Goal: Task Accomplishment & Management: Manage account settings

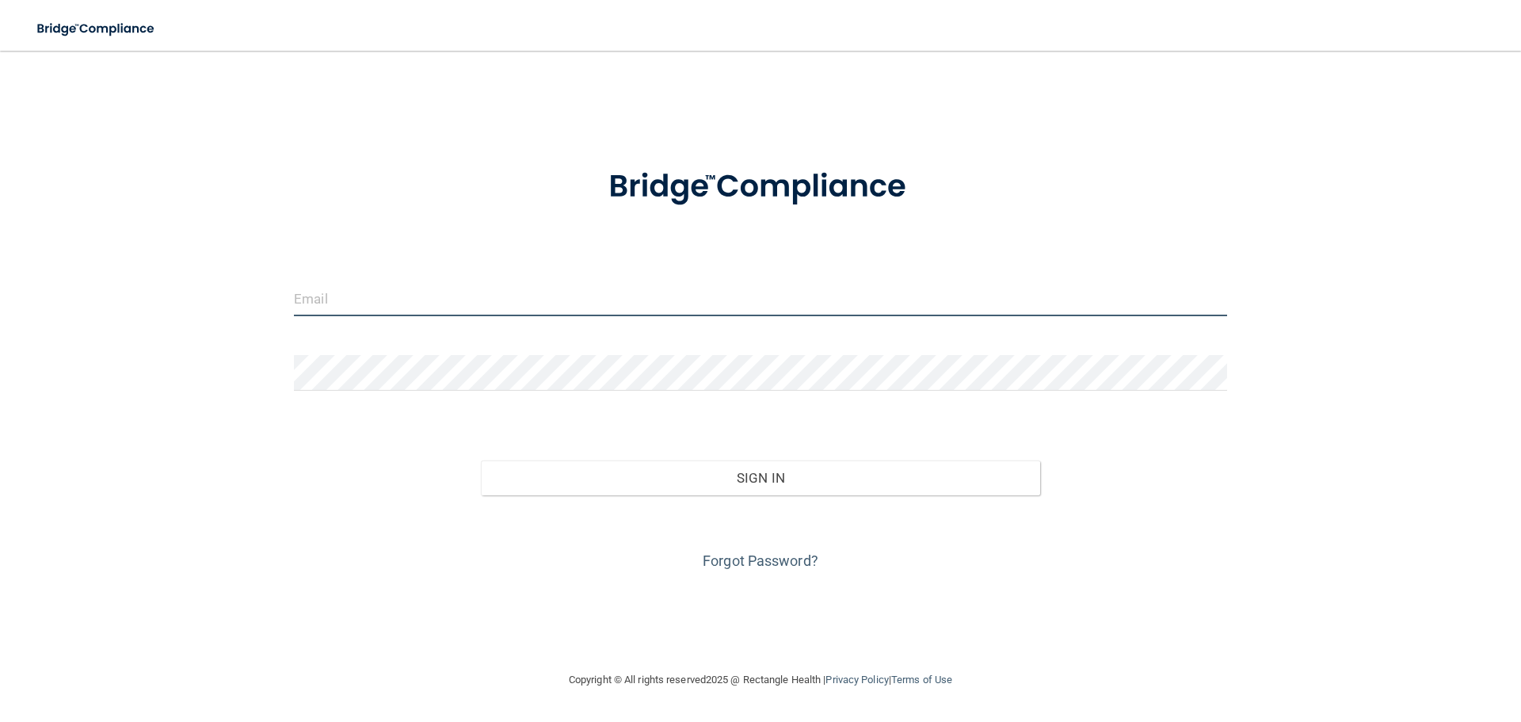
click at [448, 290] on input "email" at bounding box center [760, 298] width 933 height 36
type input "[PERSON_NAME][EMAIL_ADDRESS][PERSON_NAME][DOMAIN_NAME]"
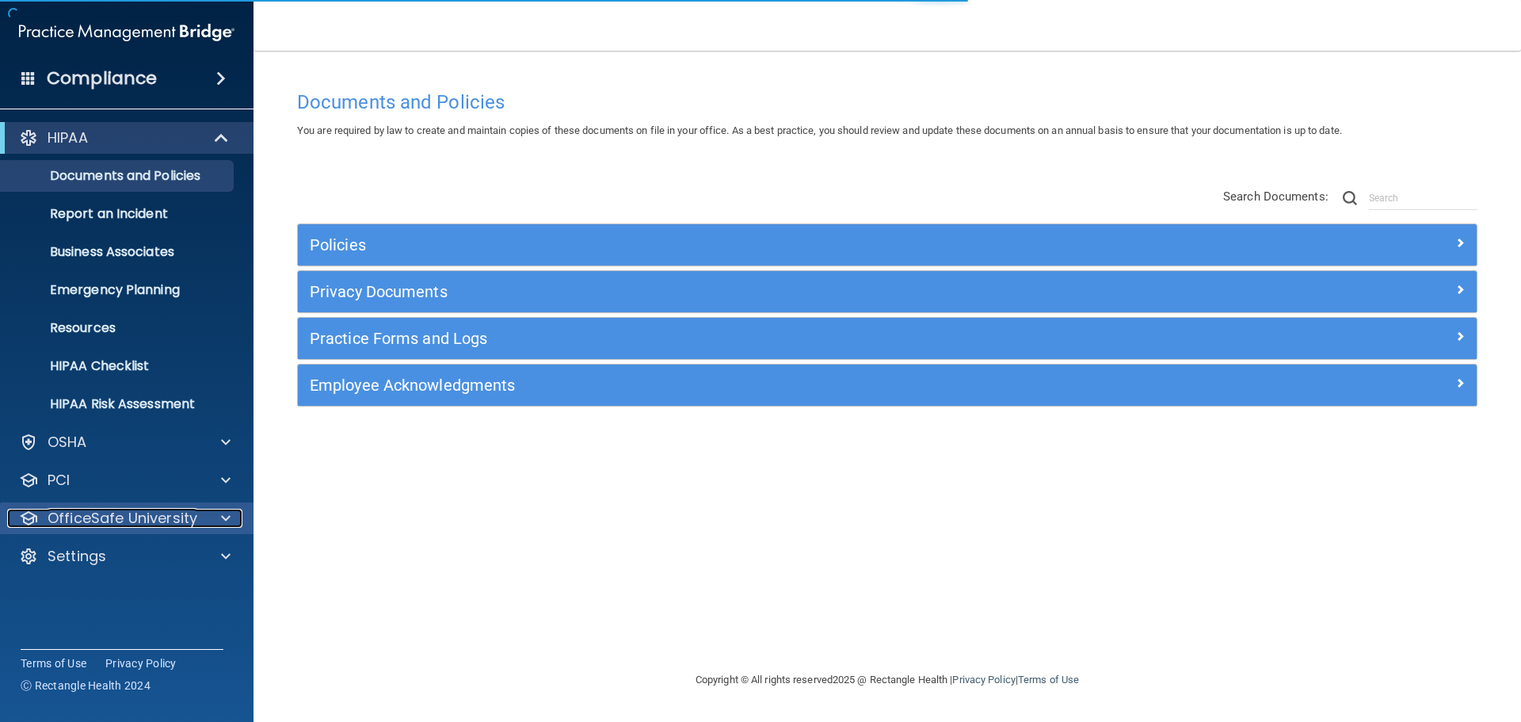
click at [144, 524] on p "OfficeSafe University" at bounding box center [123, 518] width 150 height 19
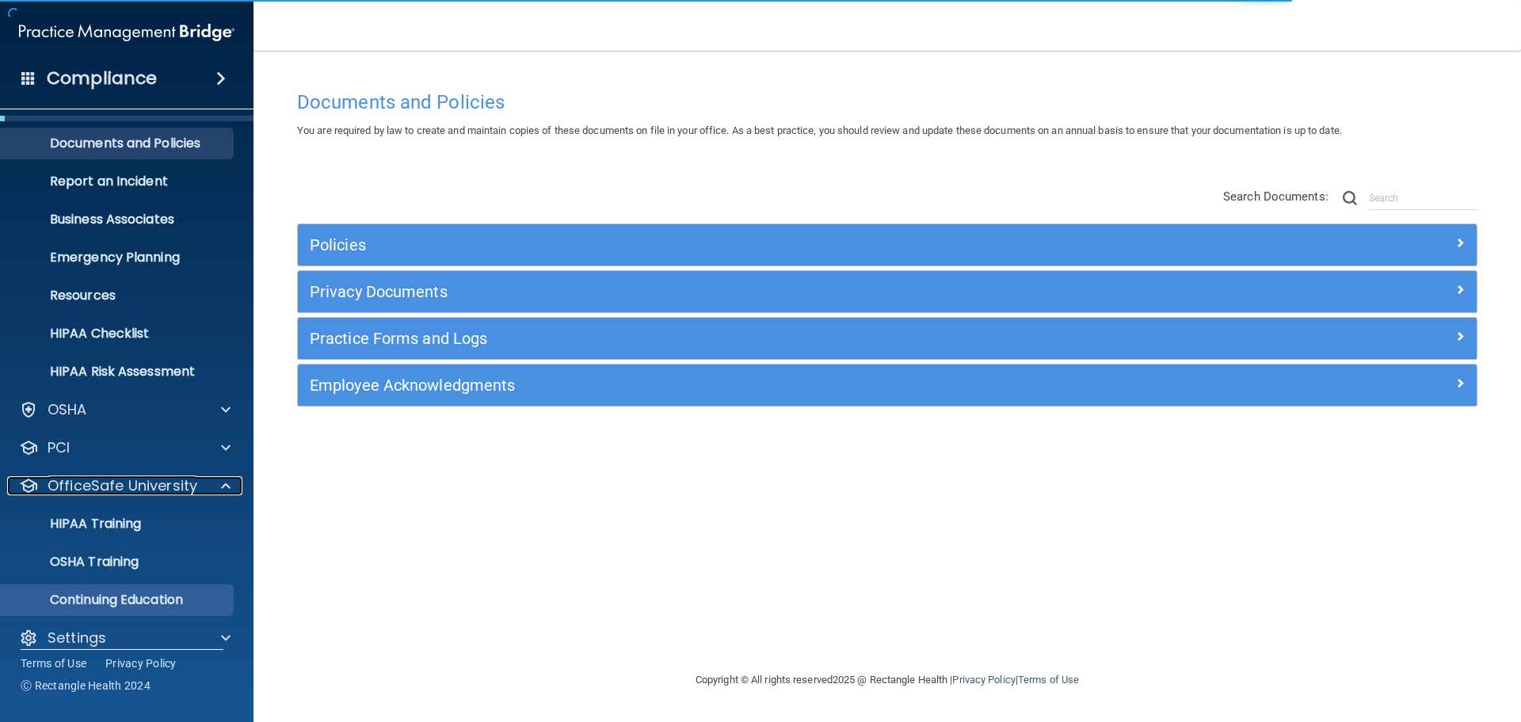
scroll to position [50, 0]
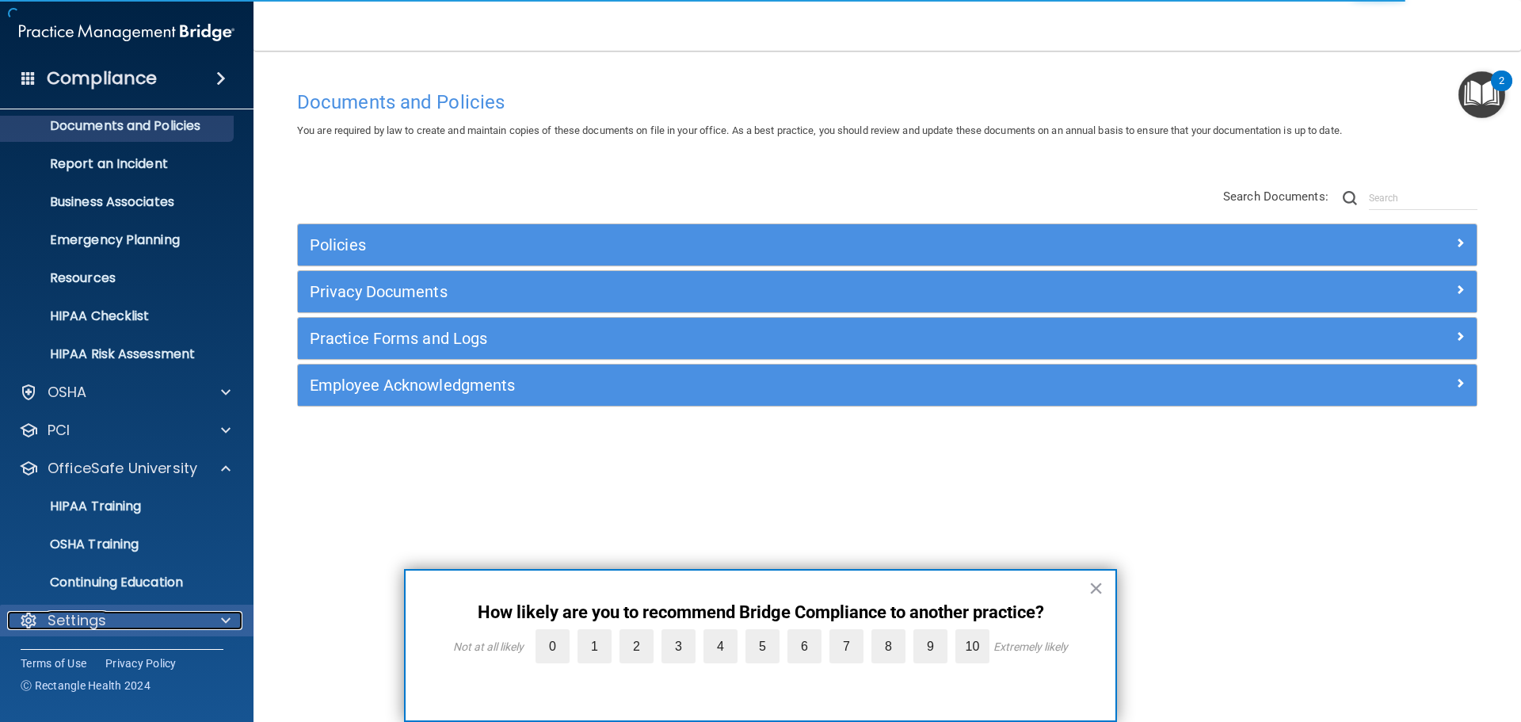
click at [121, 626] on div "Settings" at bounding box center [105, 620] width 196 height 19
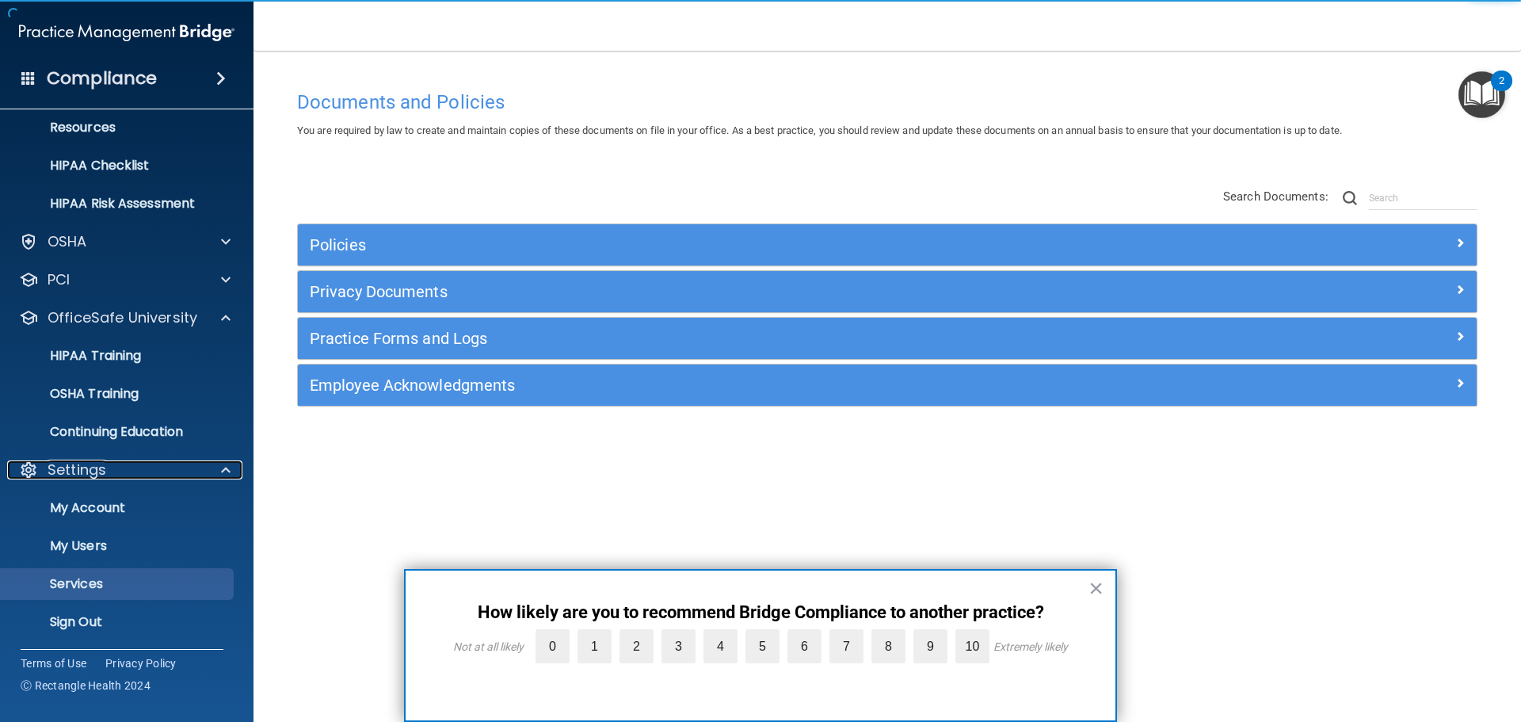
scroll to position [202, 0]
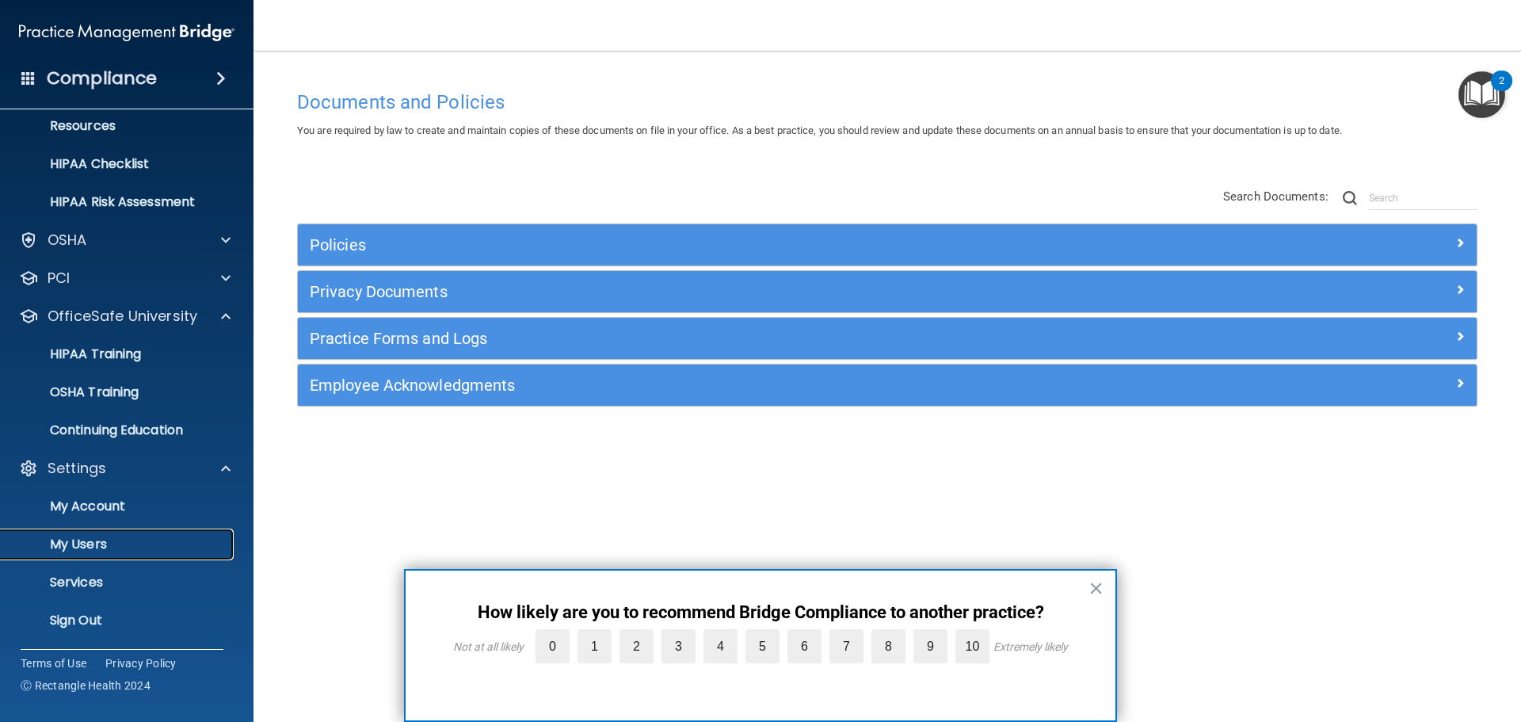
click at [109, 534] on link "My Users" at bounding box center [109, 544] width 250 height 32
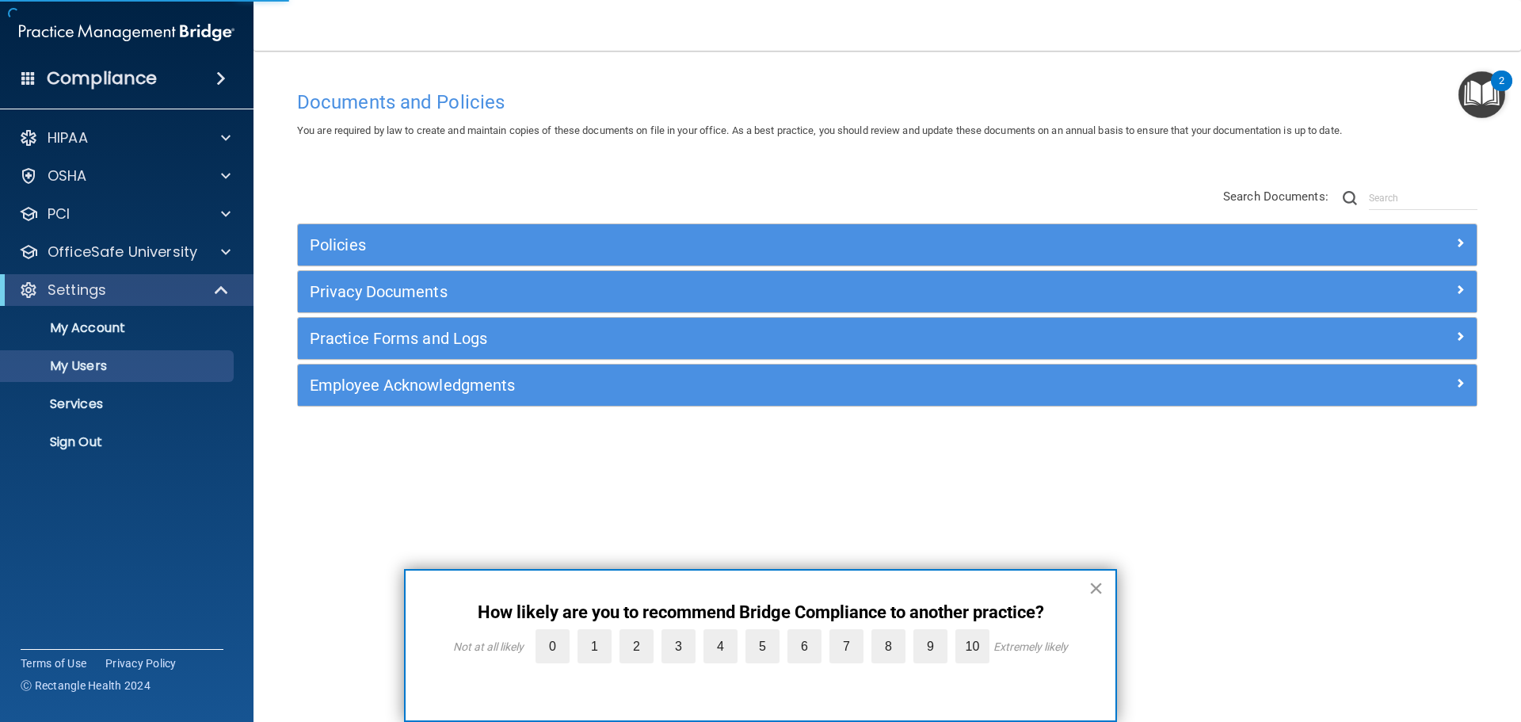
click at [1090, 585] on button "×" at bounding box center [1096, 587] width 15 height 25
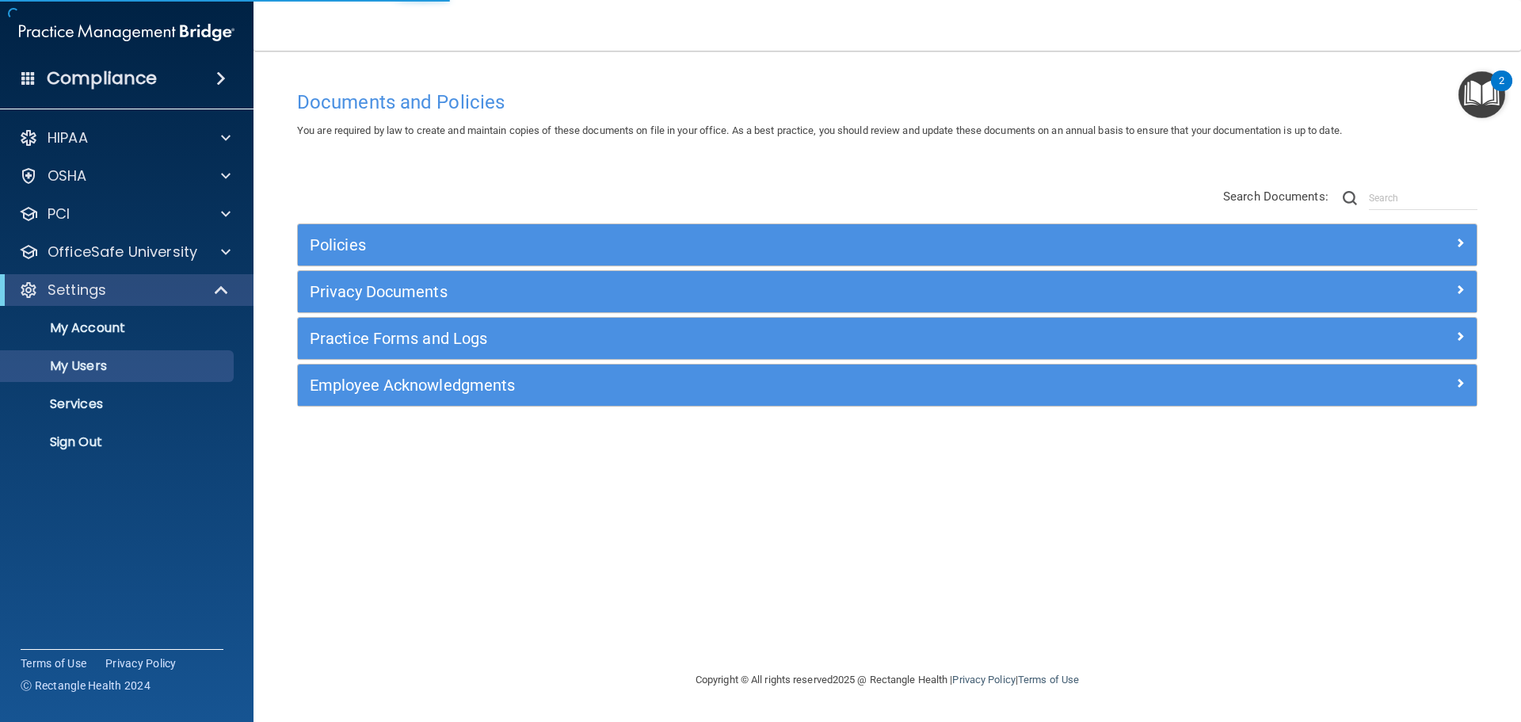
select select "20"
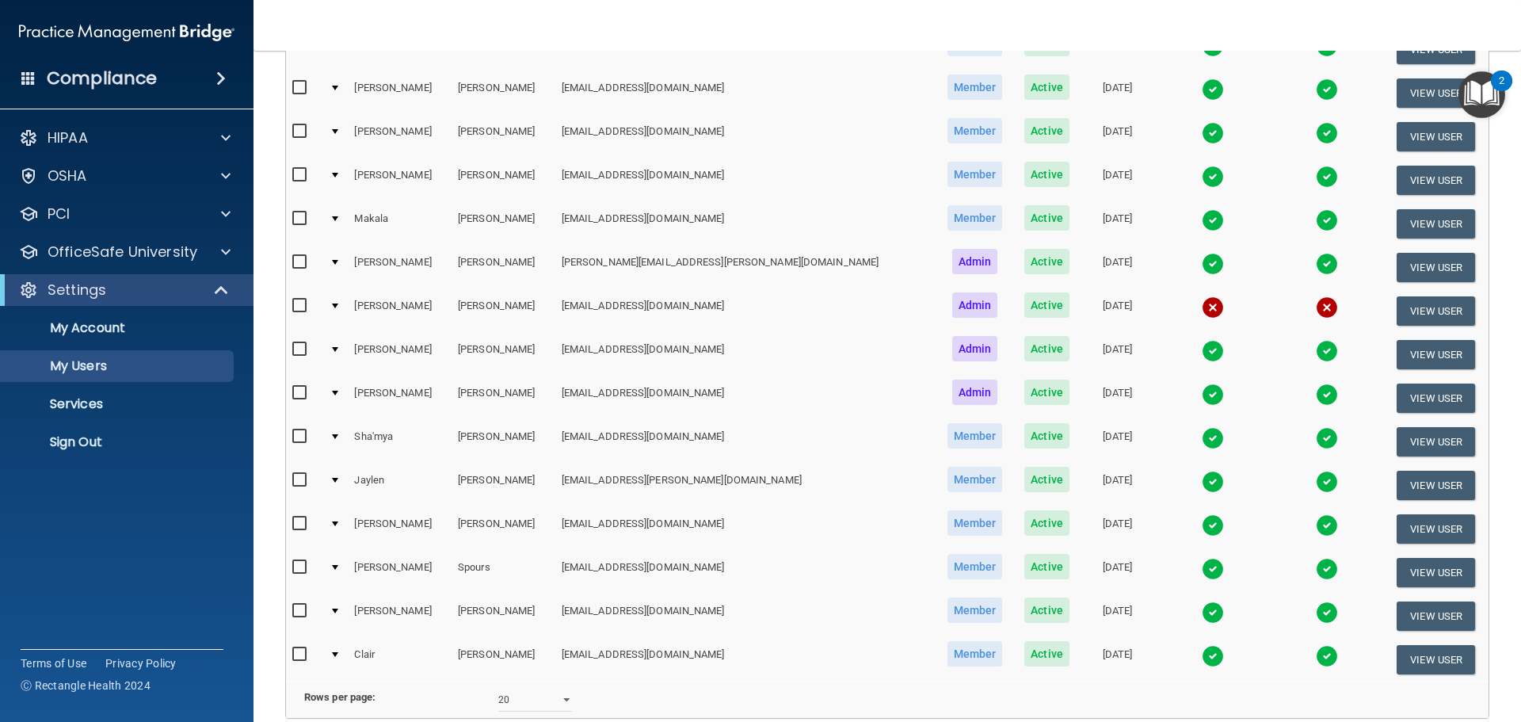
scroll to position [317, 0]
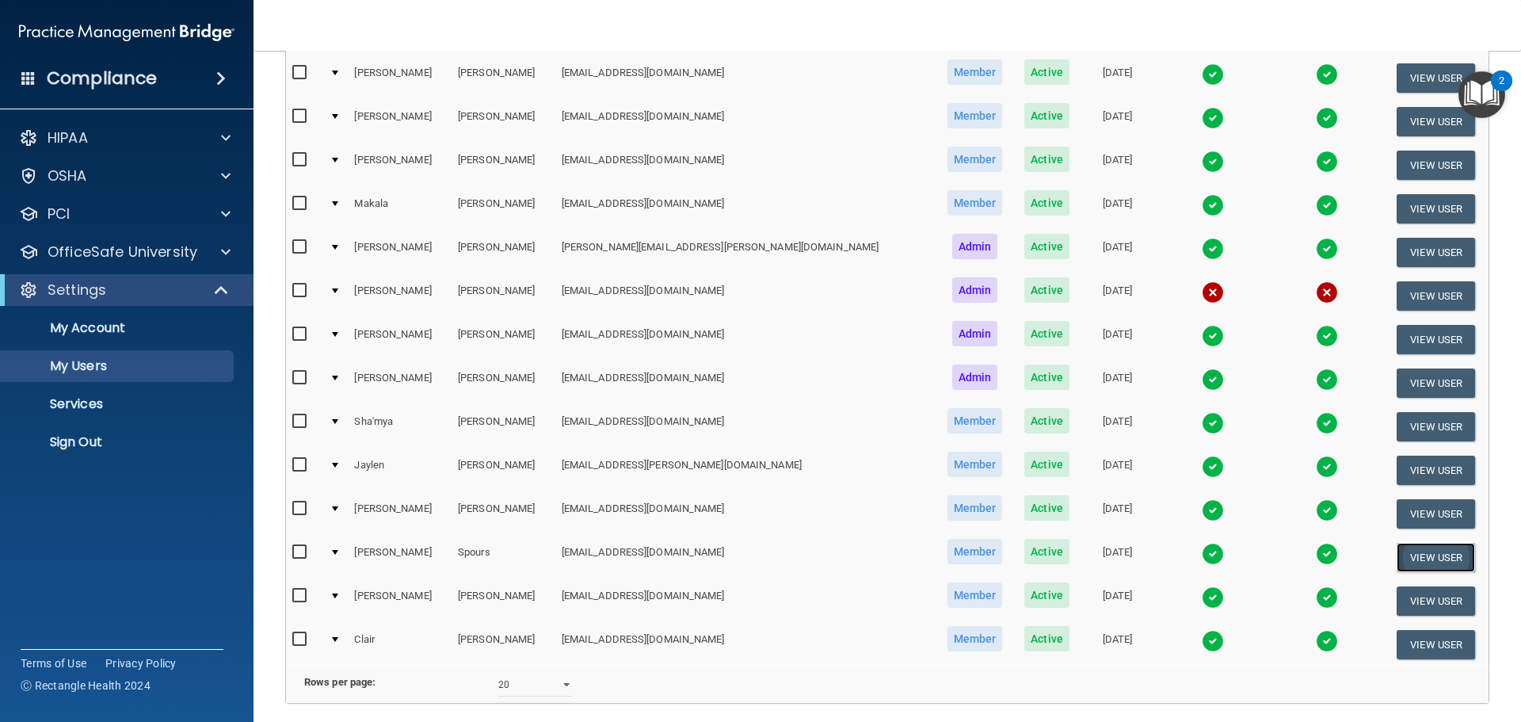
click at [1413, 551] on button "View User" at bounding box center [1436, 557] width 78 height 29
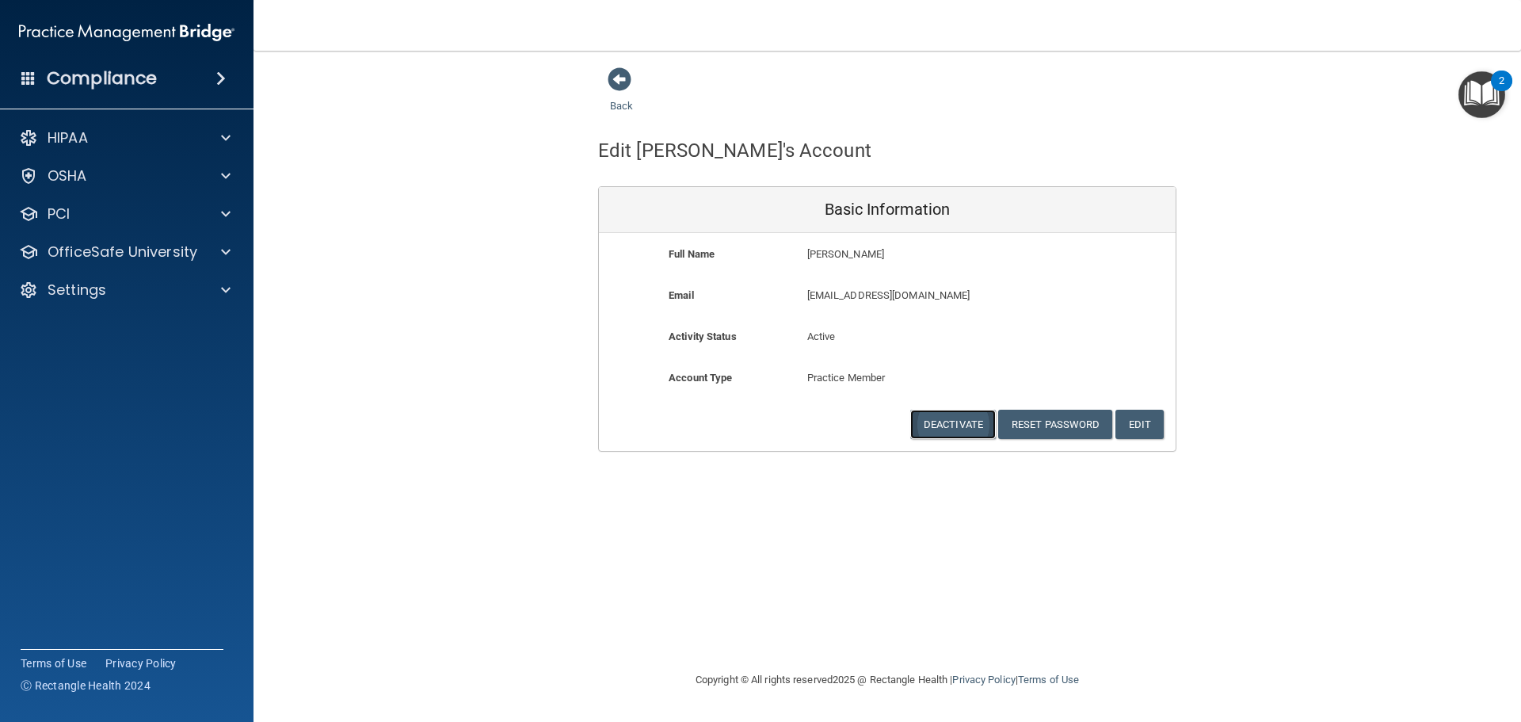
click at [959, 426] on button "Deactivate" at bounding box center [953, 424] width 86 height 29
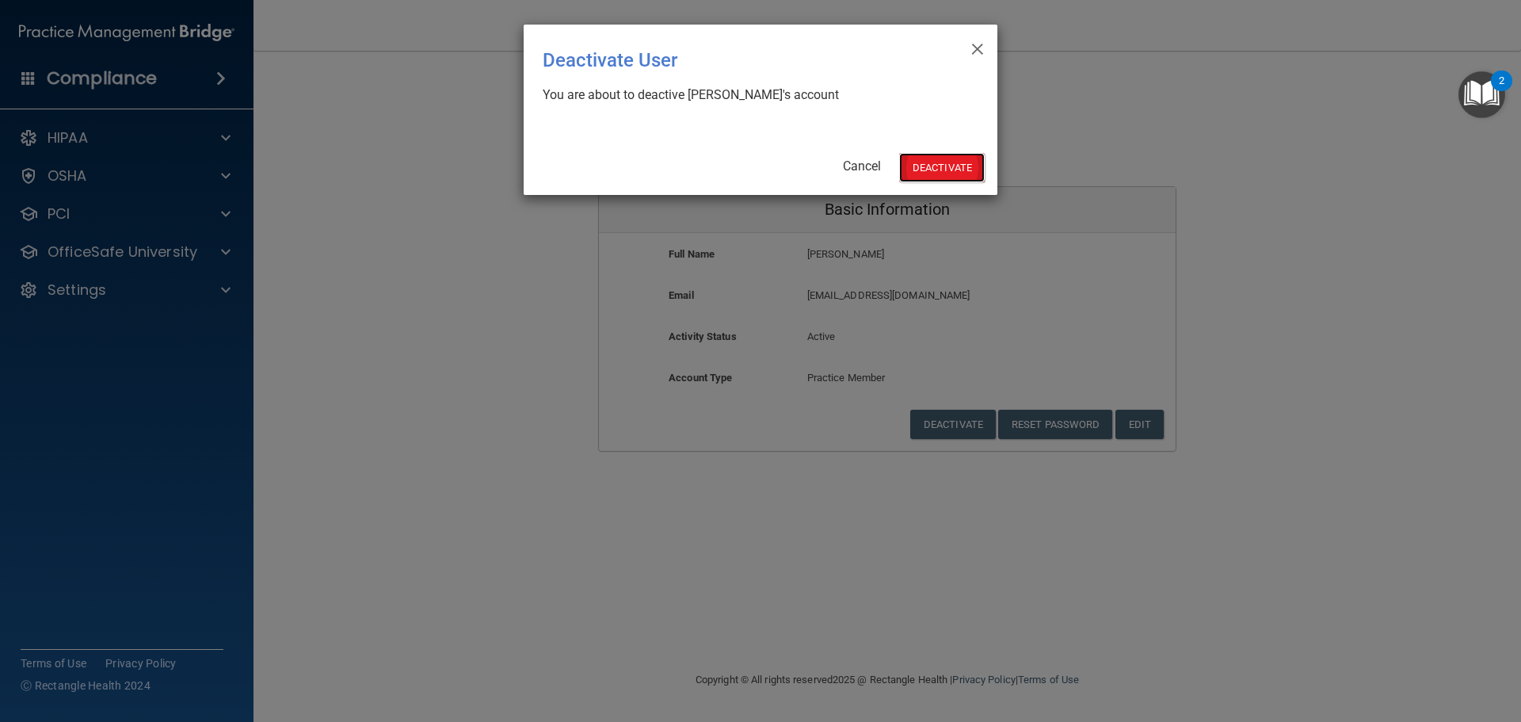
click at [933, 169] on button "Deactivate" at bounding box center [942, 167] width 86 height 29
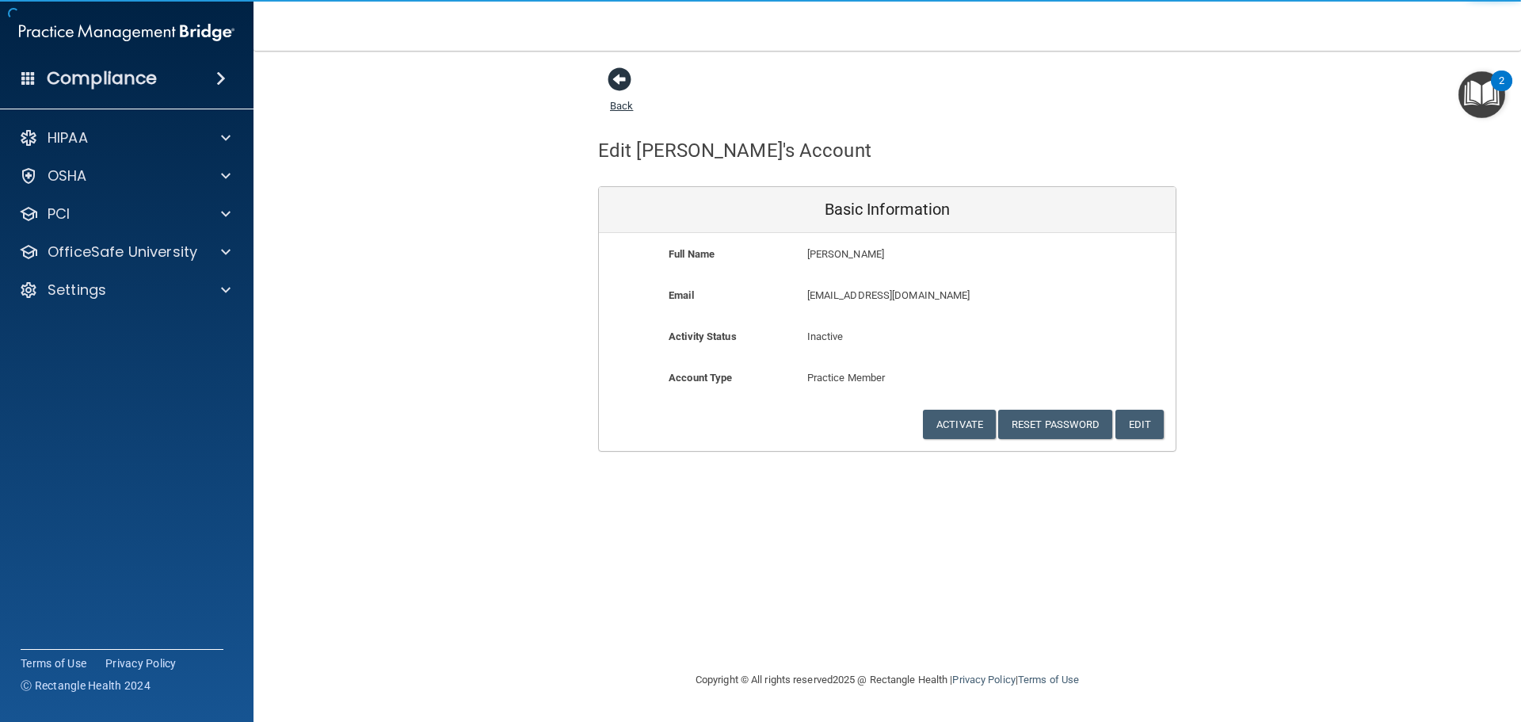
click at [623, 72] on span at bounding box center [620, 79] width 24 height 24
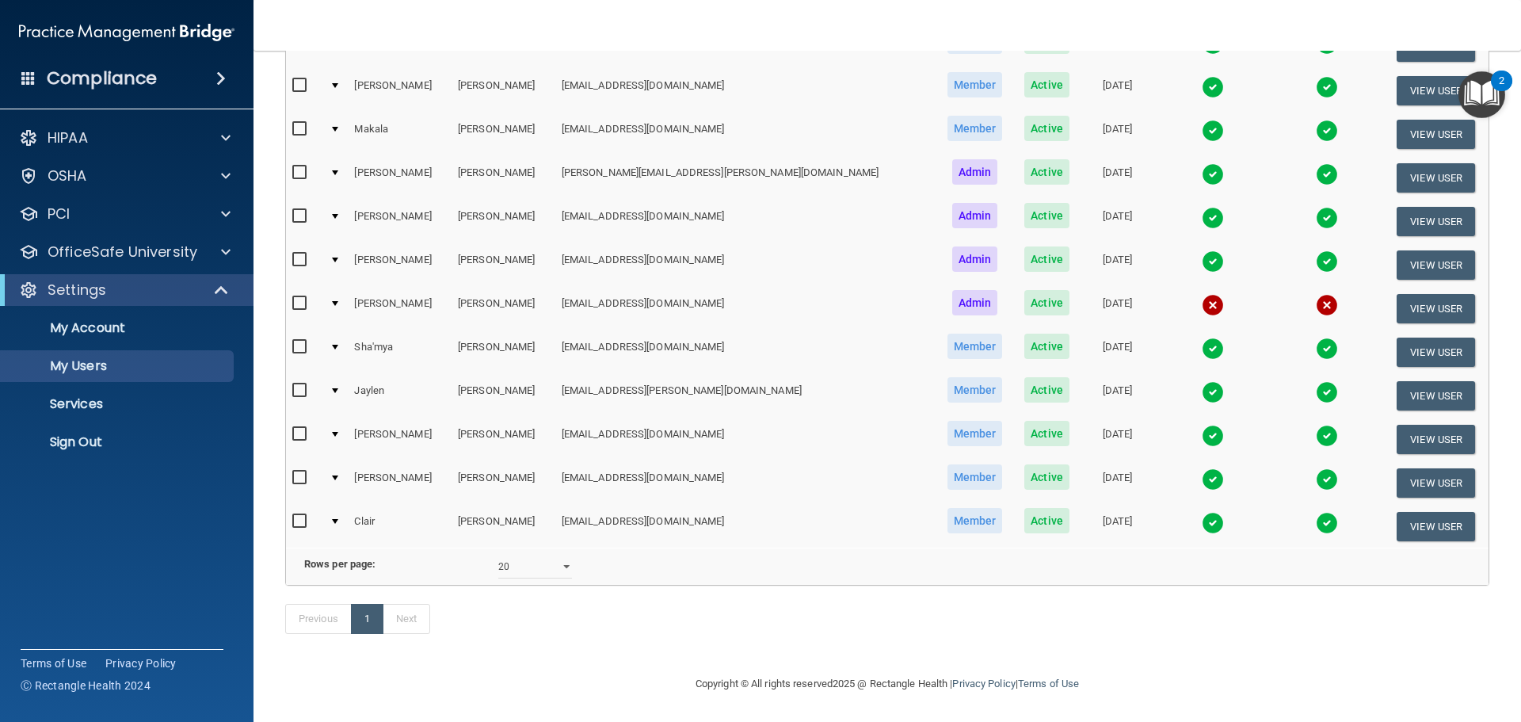
scroll to position [415, 0]
click at [566, 555] on select "10 20 30 40 all" at bounding box center [535, 567] width 74 height 24
select select "30"
click at [498, 555] on select "10 20 30 40 all" at bounding box center [535, 567] width 74 height 24
select select "30"
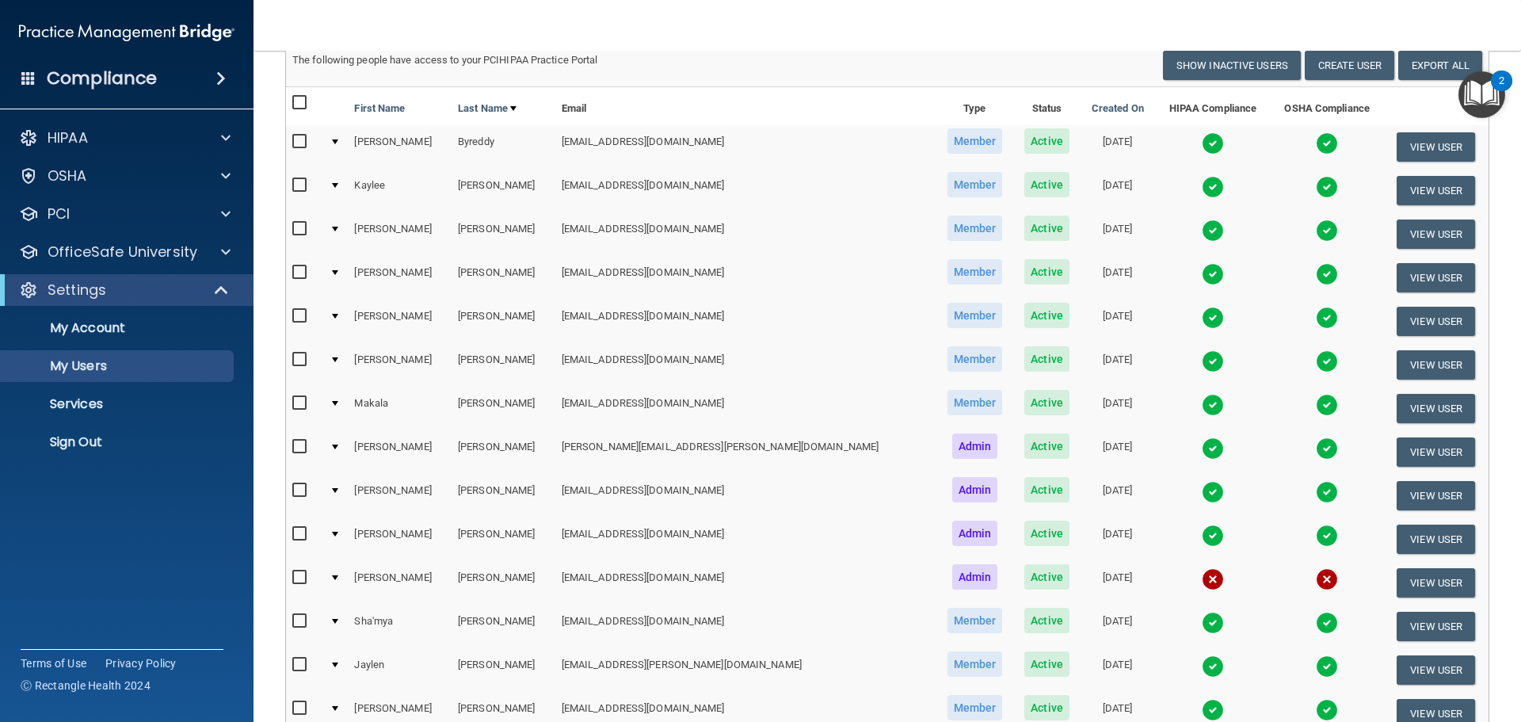
scroll to position [98, 0]
